Goal: Task Accomplishment & Management: Complete application form

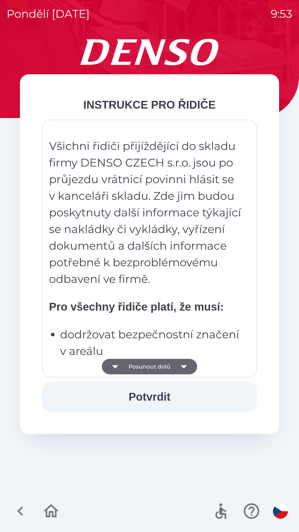
click at [167, 366] on button "Posunout dolů" at bounding box center [149, 367] width 95 height 16
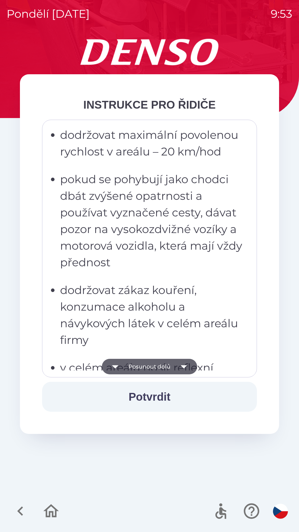
click at [170, 365] on button "Posunout dolů" at bounding box center [149, 367] width 95 height 16
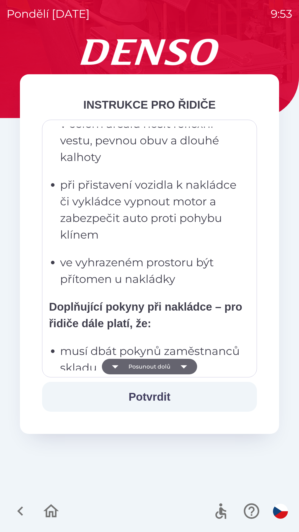
click at [171, 363] on button "Posunout dolů" at bounding box center [149, 367] width 95 height 16
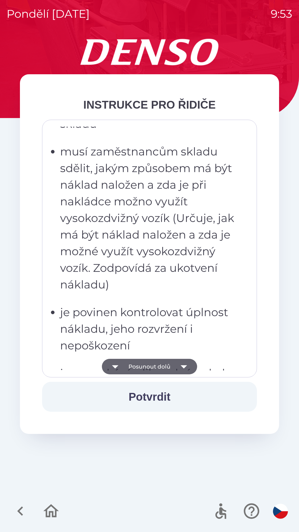
click at [172, 363] on button "Posunout dolů" at bounding box center [149, 367] width 95 height 16
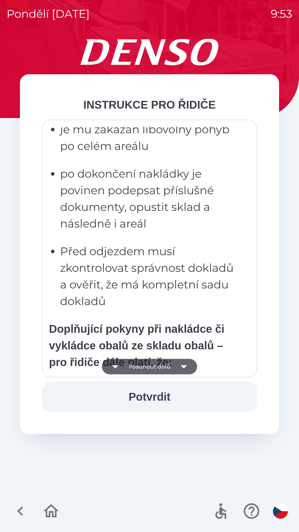
click at [173, 362] on button "Posunout dolů" at bounding box center [149, 367] width 95 height 16
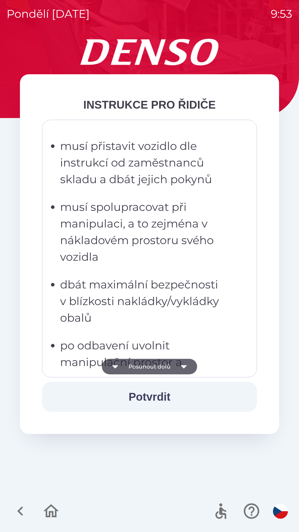
click at [173, 362] on button "Posunout dolů" at bounding box center [149, 367] width 95 height 16
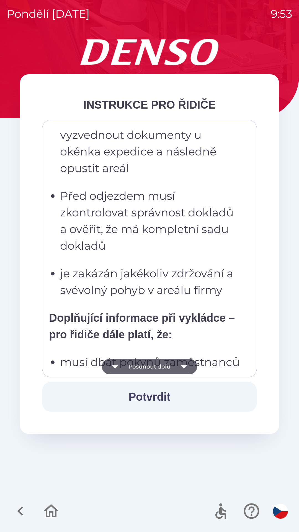
click at [174, 361] on button "Posunout dolů" at bounding box center [149, 367] width 95 height 16
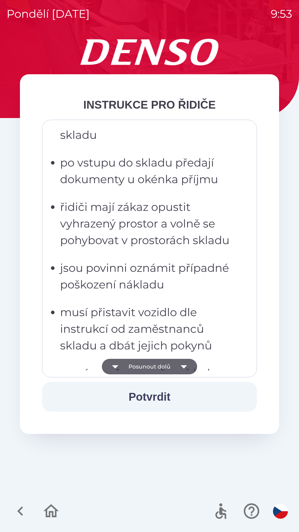
click at [175, 364] on button "Posunout dolů" at bounding box center [149, 367] width 95 height 16
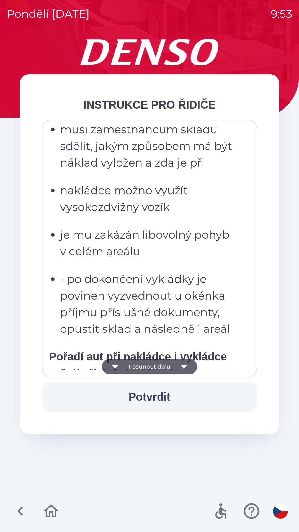
click at [175, 364] on button "Posunout dolů" at bounding box center [149, 367] width 95 height 16
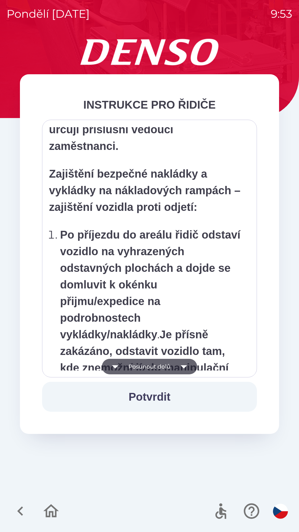
click at [175, 365] on button "Posunout dolů" at bounding box center [149, 367] width 95 height 16
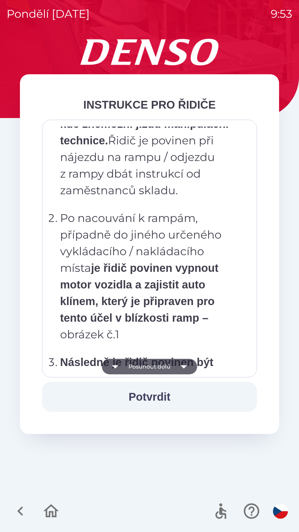
click at [176, 366] on icon "button" at bounding box center [184, 367] width 16 height 16
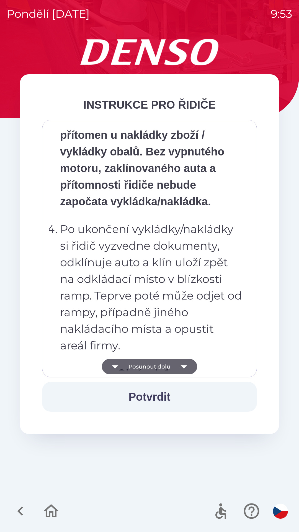
click at [176, 366] on icon "button" at bounding box center [184, 367] width 16 height 16
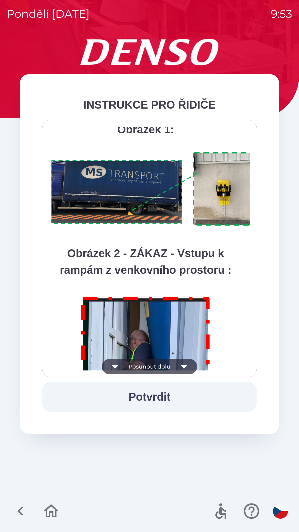
click at [177, 365] on icon "button" at bounding box center [184, 367] width 16 height 16
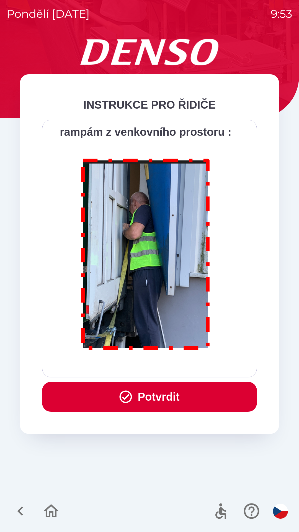
click at [180, 364] on div "Všichni řidiči přijíždějící do skladu firmy DENSO CZECH s.r.o. jsou po průjezdu…" at bounding box center [149, 249] width 201 height 244
click at [172, 389] on button "Potvrdit" at bounding box center [149, 397] width 215 height 30
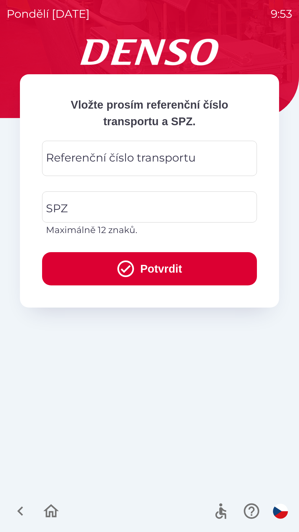
click at [126, 149] on input "Referenční číslo transportu" at bounding box center [150, 158] width 202 height 22
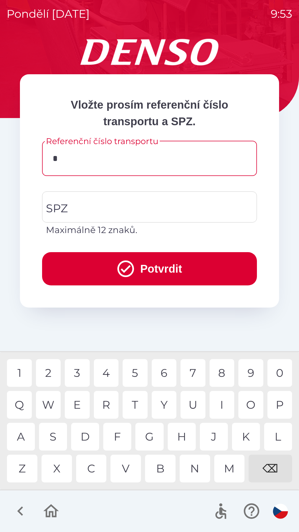
click at [91, 469] on div "C" at bounding box center [91, 469] width 30 height 28
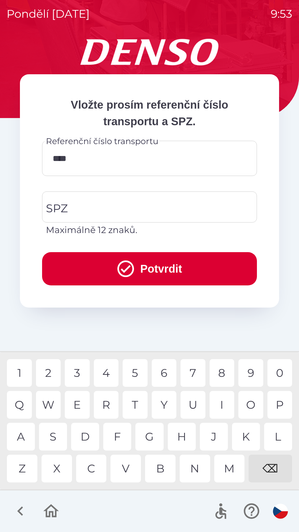
click at [80, 367] on div "3" at bounding box center [77, 373] width 25 height 28
click at [106, 368] on div "4" at bounding box center [106, 373] width 25 height 28
type input "*********"
click at [54, 369] on div "2" at bounding box center [48, 373] width 25 height 28
click at [129, 204] on input "SPZ" at bounding box center [146, 207] width 202 height 26
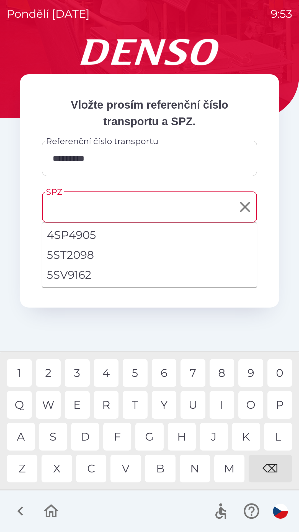
click at [98, 276] on li "5SV9162" at bounding box center [149, 275] width 214 height 20
type input "*******"
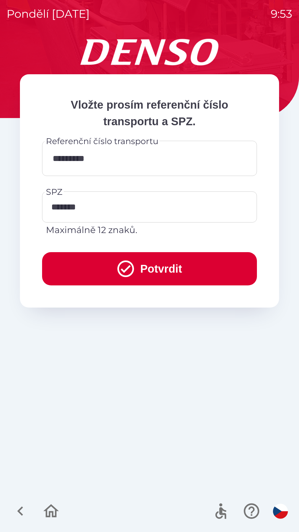
click at [138, 269] on button "Potvrdit" at bounding box center [149, 268] width 215 height 33
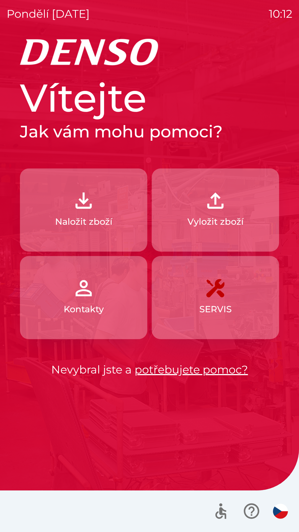
click at [102, 218] on p "Naložit zboží" at bounding box center [83, 221] width 57 height 13
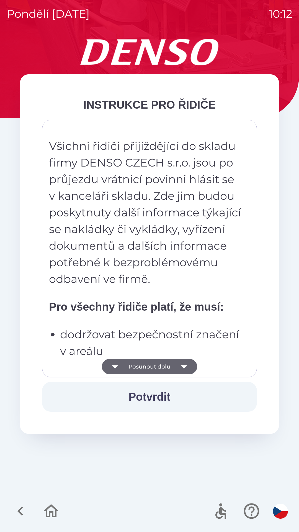
click at [151, 371] on button "Posunout dolů" at bounding box center [149, 367] width 95 height 16
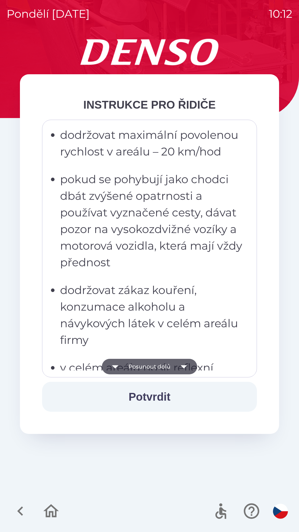
click at [148, 366] on button "Posunout dolů" at bounding box center [149, 367] width 95 height 16
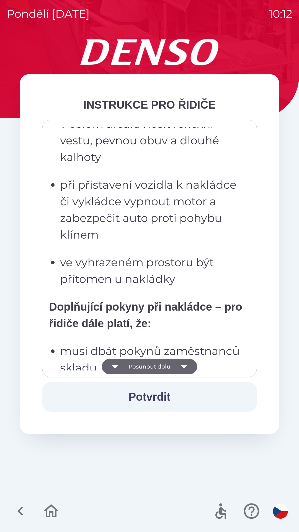
click at [143, 370] on button "Posunout dolů" at bounding box center [149, 367] width 95 height 16
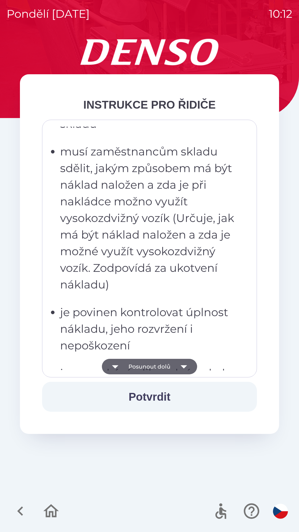
click at [144, 367] on button "Posunout dolů" at bounding box center [149, 367] width 95 height 16
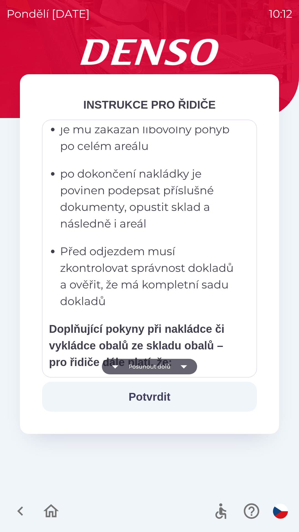
click at [145, 371] on button "Posunout dolů" at bounding box center [149, 367] width 95 height 16
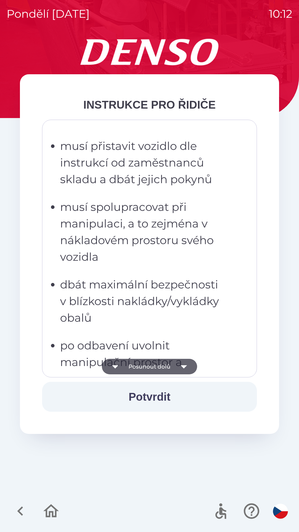
click at [143, 364] on button "Posunout dolů" at bounding box center [149, 367] width 95 height 16
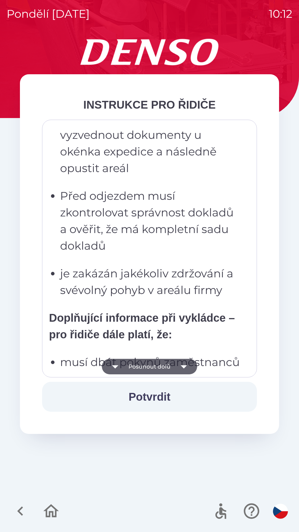
click at [147, 369] on button "Posunout dolů" at bounding box center [149, 367] width 95 height 16
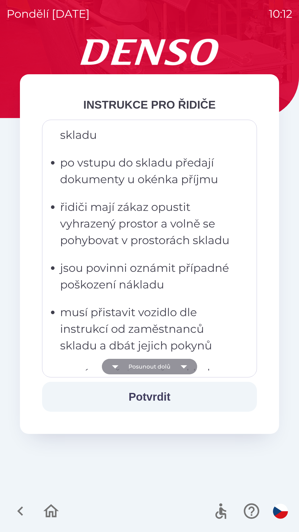
click at [146, 368] on button "Posunout dolů" at bounding box center [149, 367] width 95 height 16
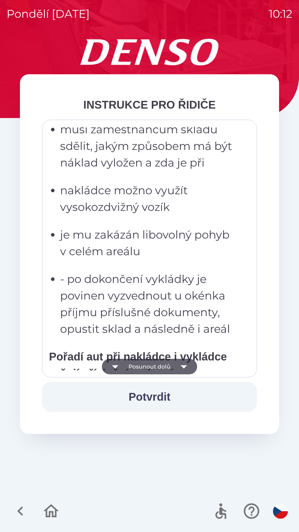
click at [145, 367] on button "Posunout dolů" at bounding box center [149, 367] width 95 height 16
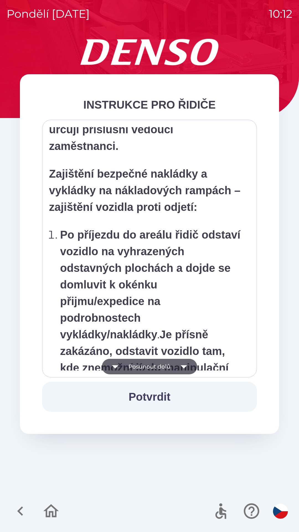
click at [147, 367] on button "Posunout dolů" at bounding box center [149, 367] width 95 height 16
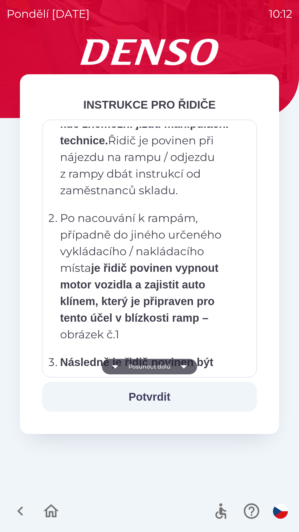
click at [147, 366] on button "Posunout dolů" at bounding box center [149, 367] width 95 height 16
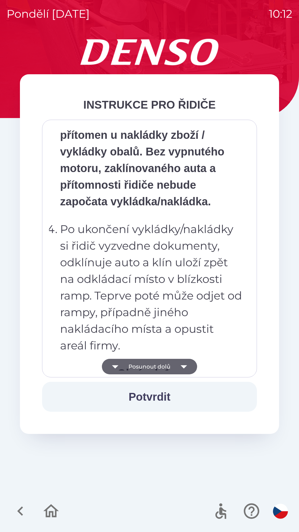
click at [148, 369] on button "Posunout dolů" at bounding box center [149, 367] width 95 height 16
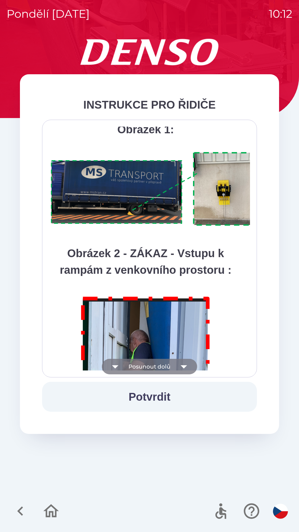
click at [144, 369] on button "Posunout dolů" at bounding box center [149, 367] width 95 height 16
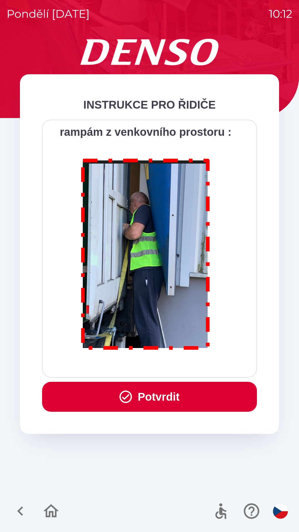
click at [151, 394] on button "Potvrdit" at bounding box center [149, 397] width 215 height 30
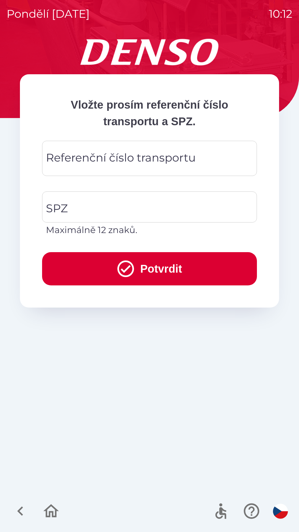
click at [57, 154] on div "Referenční číslo transportu Referenční číslo transportu" at bounding box center [149, 158] width 215 height 35
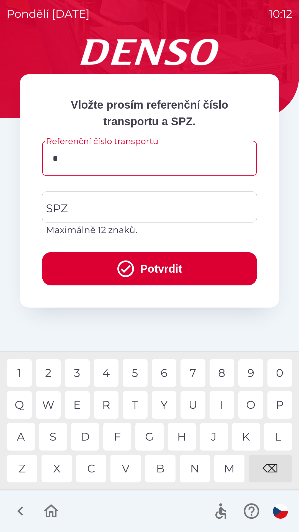
click at [247, 374] on div "9" at bounding box center [251, 373] width 25 height 28
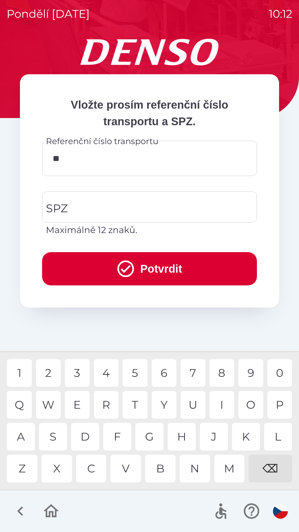
click at [276, 373] on div "0" at bounding box center [280, 373] width 25 height 28
click at [194, 370] on div "7" at bounding box center [193, 373] width 25 height 28
click at [78, 370] on div "3" at bounding box center [77, 373] width 25 height 28
type input "*******"
click at [51, 375] on div "2" at bounding box center [48, 373] width 25 height 28
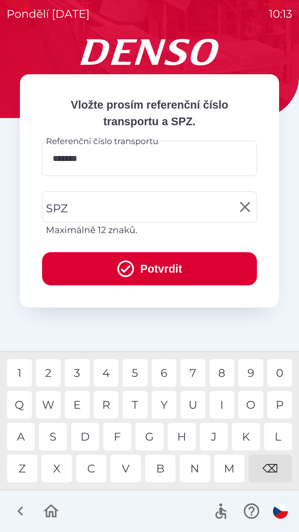
click at [58, 204] on div "SPZ SPZ Maximálně 12 znaků." at bounding box center [149, 213] width 215 height 45
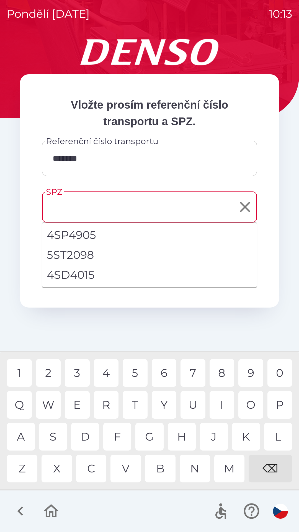
click at [80, 275] on li "4SD4015" at bounding box center [149, 275] width 214 height 20
type input "*******"
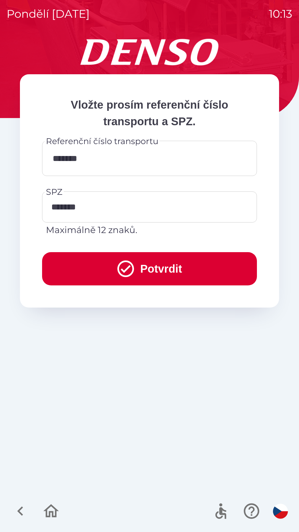
click at [163, 269] on button "Potvrdit" at bounding box center [149, 268] width 215 height 33
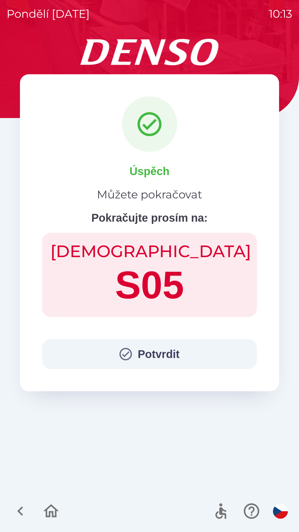
click at [159, 352] on button "Potvrdit" at bounding box center [149, 354] width 215 height 30
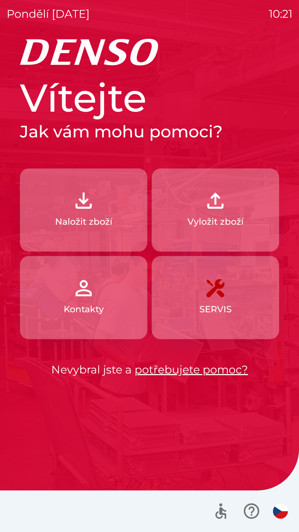
click at [59, 211] on button "Naložit zboží" at bounding box center [83, 209] width 127 height 83
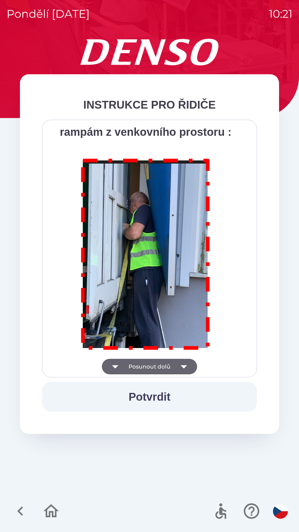
scroll to position [3113, 0]
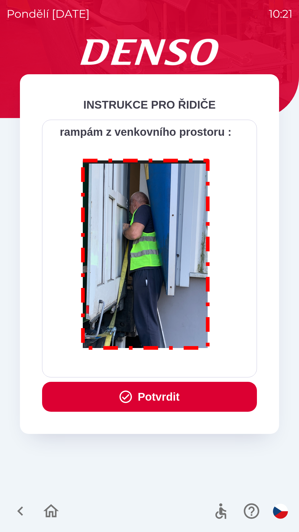
click at [152, 397] on button "Potvrdit" at bounding box center [149, 397] width 215 height 30
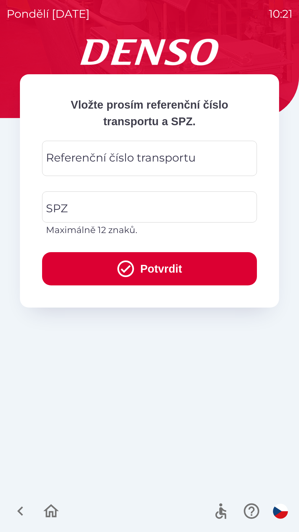
click at [23, 513] on icon "button" at bounding box center [20, 511] width 19 height 19
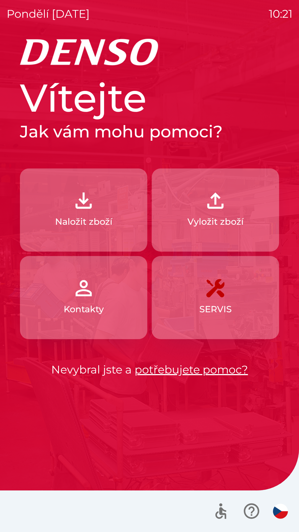
click at [107, 297] on button "Kontakty" at bounding box center [83, 297] width 127 height 83
click at [100, 217] on p "Naložit zboží" at bounding box center [83, 221] width 57 height 13
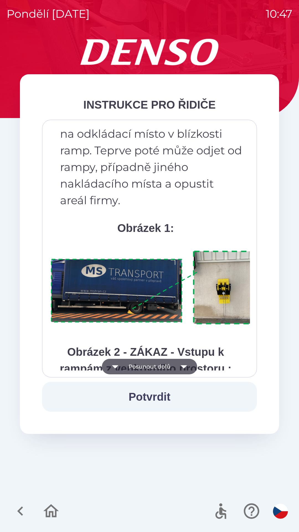
scroll to position [3113, 0]
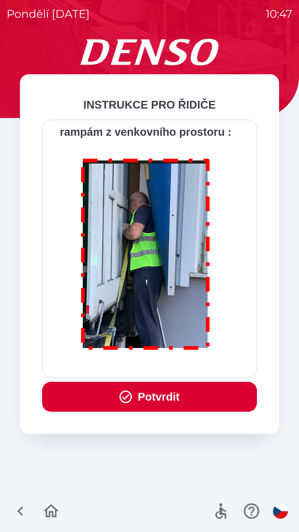
click at [156, 398] on button "Potvrdit" at bounding box center [149, 397] width 215 height 30
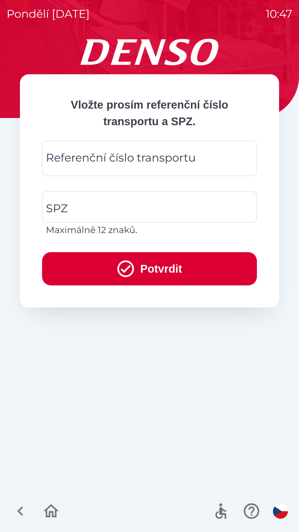
click at [139, 154] on div "Referenční číslo transportu Referenční číslo transportu" at bounding box center [149, 158] width 215 height 35
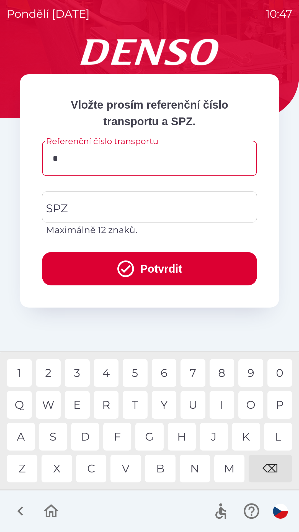
click at [90, 437] on div "D" at bounding box center [85, 437] width 28 height 28
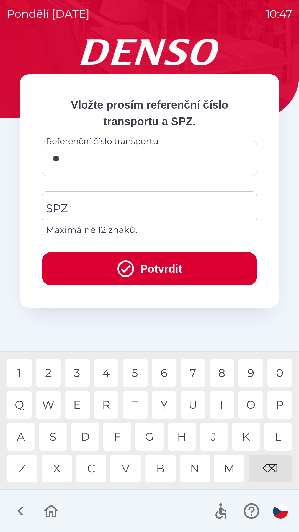
click at [241, 435] on div "K" at bounding box center [246, 437] width 28 height 28
type input "******"
click at [99, 203] on input "SPZ" at bounding box center [146, 207] width 202 height 26
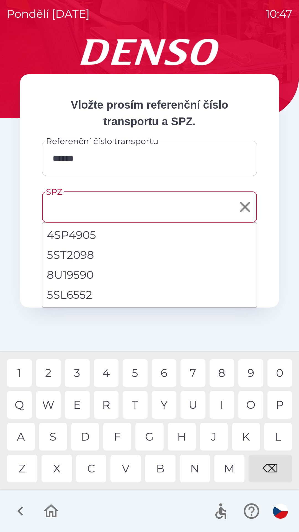
click at [86, 291] on li "5SL6552" at bounding box center [149, 295] width 214 height 20
type input "*******"
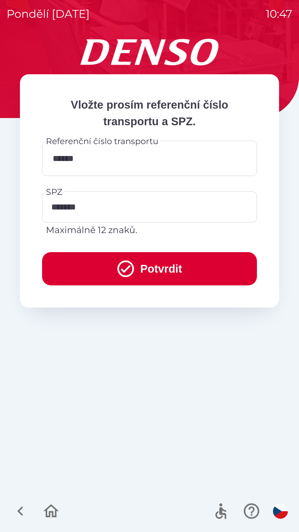
click at [126, 269] on icon "submit" at bounding box center [126, 269] width 20 height 20
